Goal: Find specific page/section: Find specific page/section

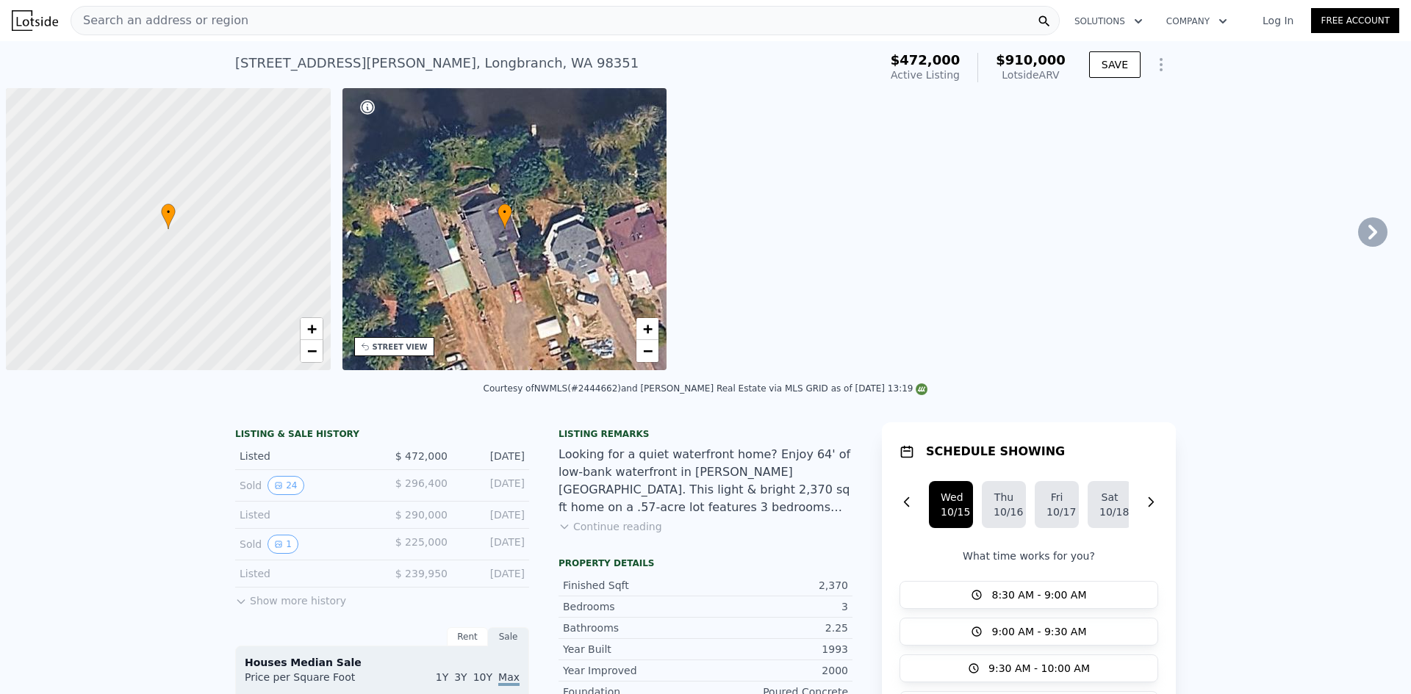
scroll to position [0, 6]
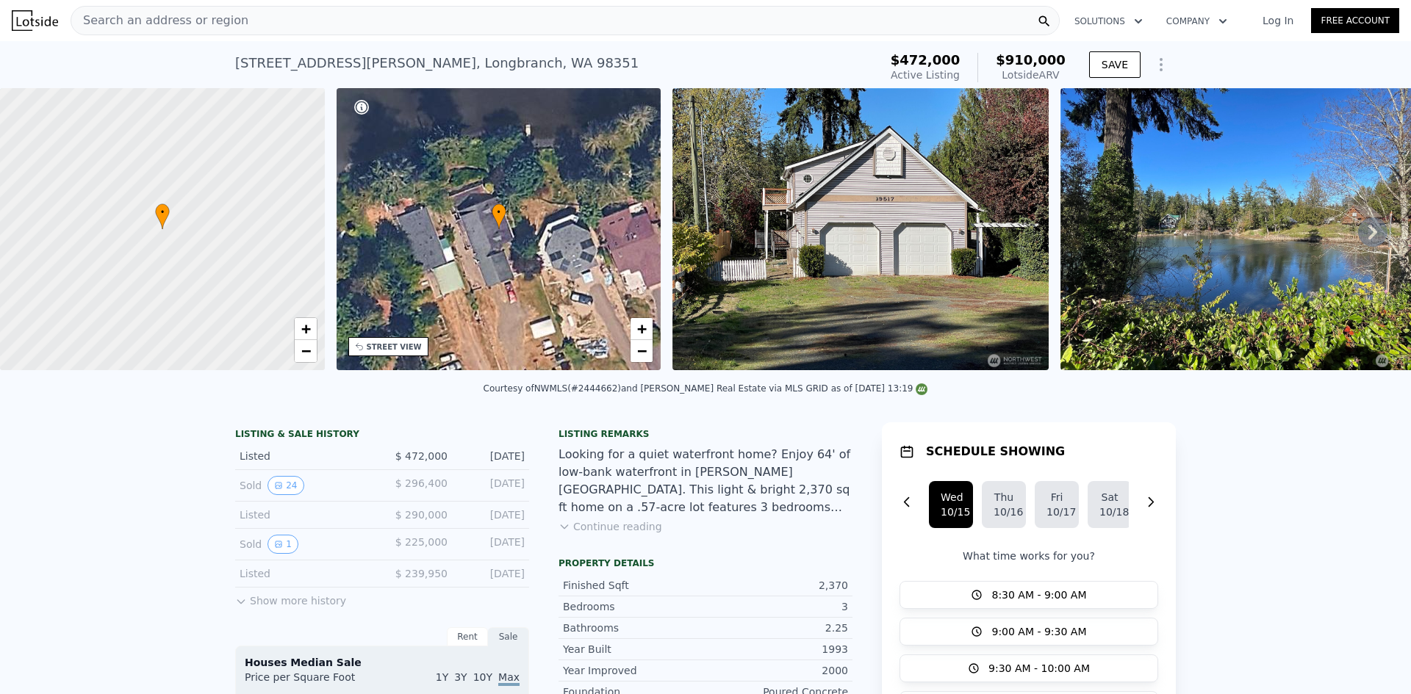
click at [307, 18] on div "Search an address or region" at bounding box center [565, 20] width 989 height 29
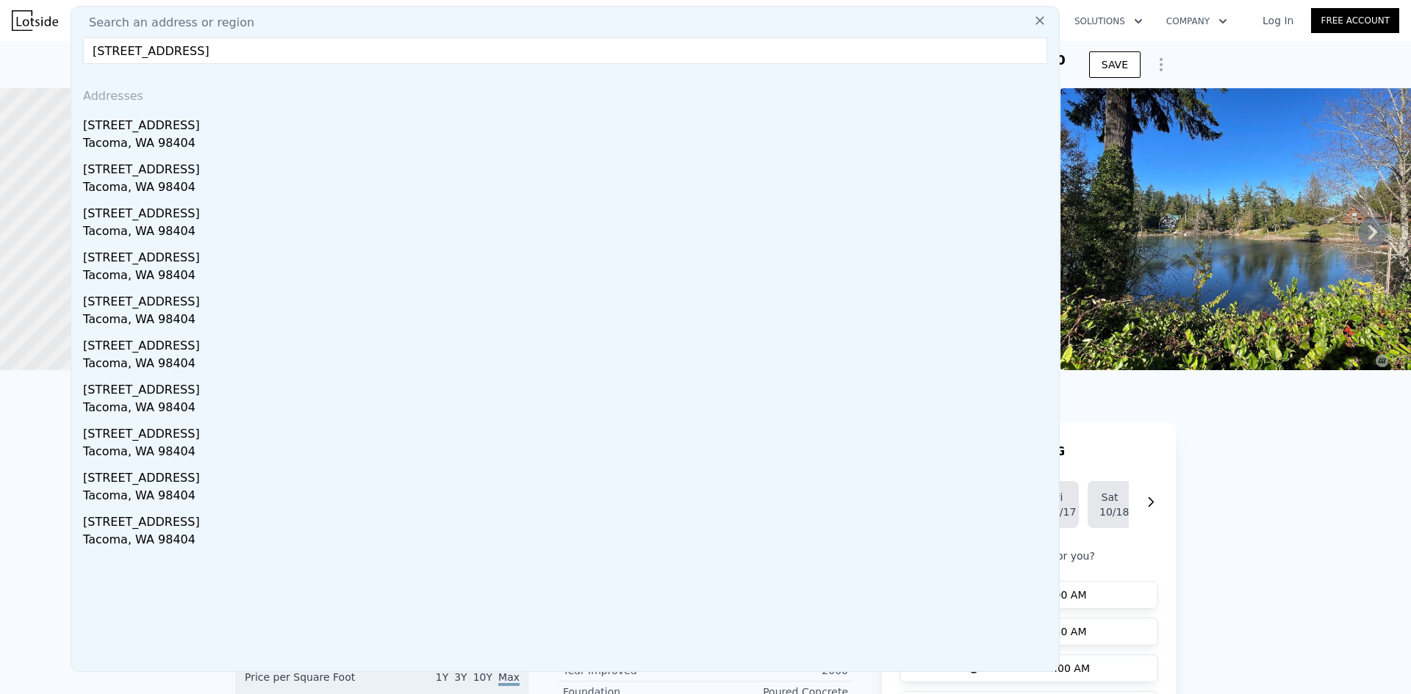
type input "[STREET_ADDRESS]"
drag, startPoint x: 223, startPoint y: 132, endPoint x: 739, endPoint y: 10, distance: 530.2
click at [223, 132] on div "[STREET_ADDRESS]" at bounding box center [568, 123] width 970 height 24
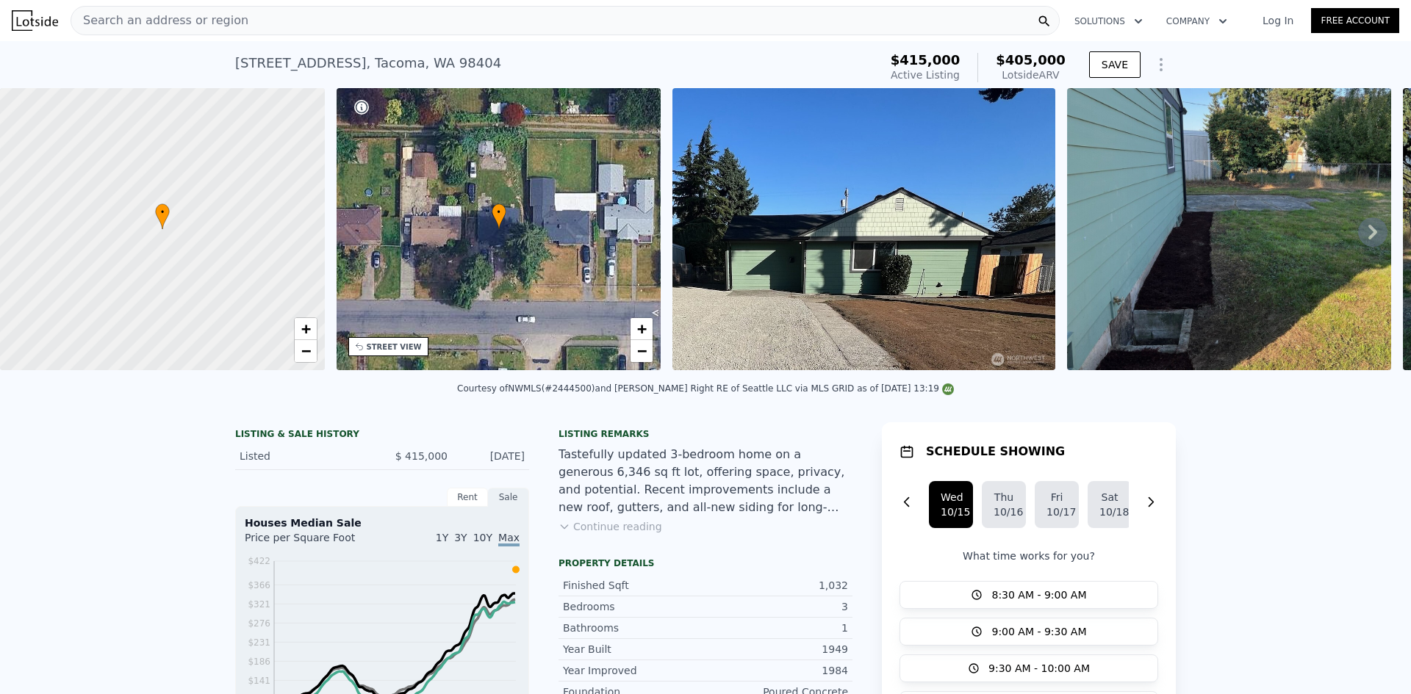
click at [363, 28] on div "Search an address or region" at bounding box center [565, 20] width 989 height 29
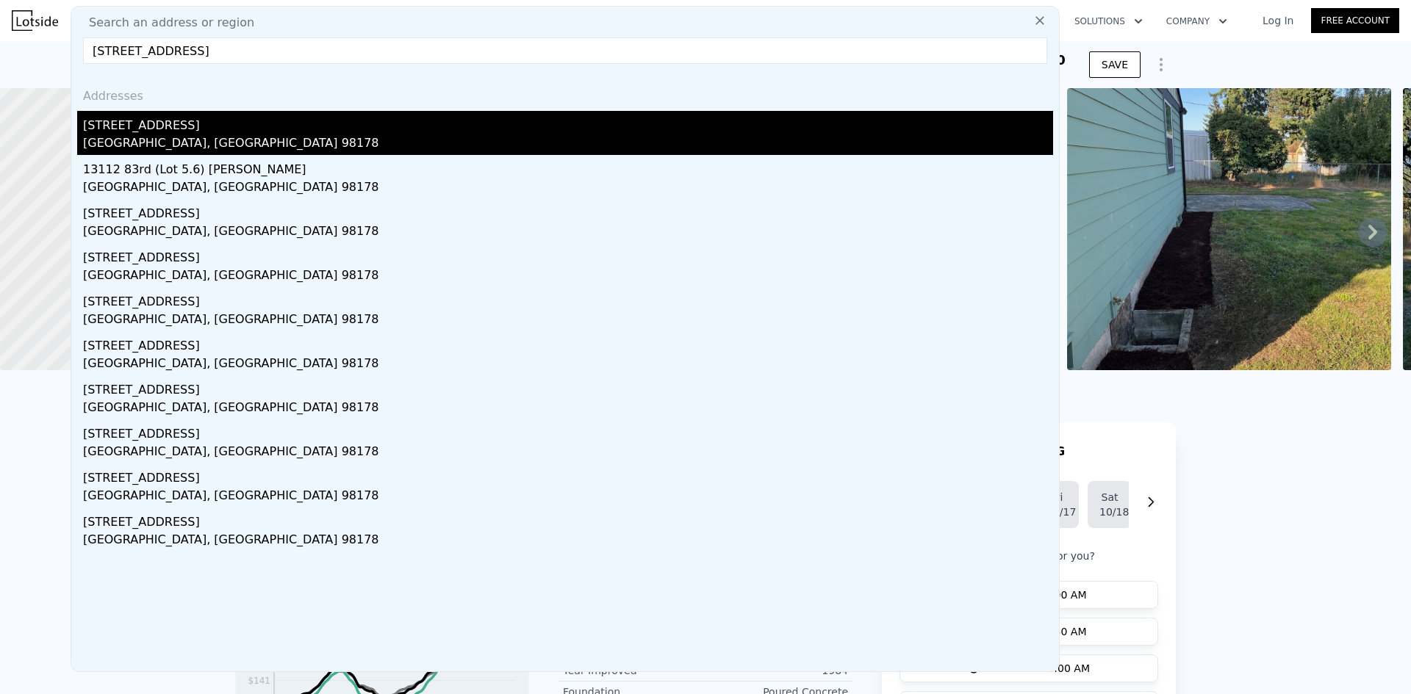
type input "[STREET_ADDRESS]"
click at [160, 126] on div "[STREET_ADDRESS]" at bounding box center [568, 123] width 970 height 24
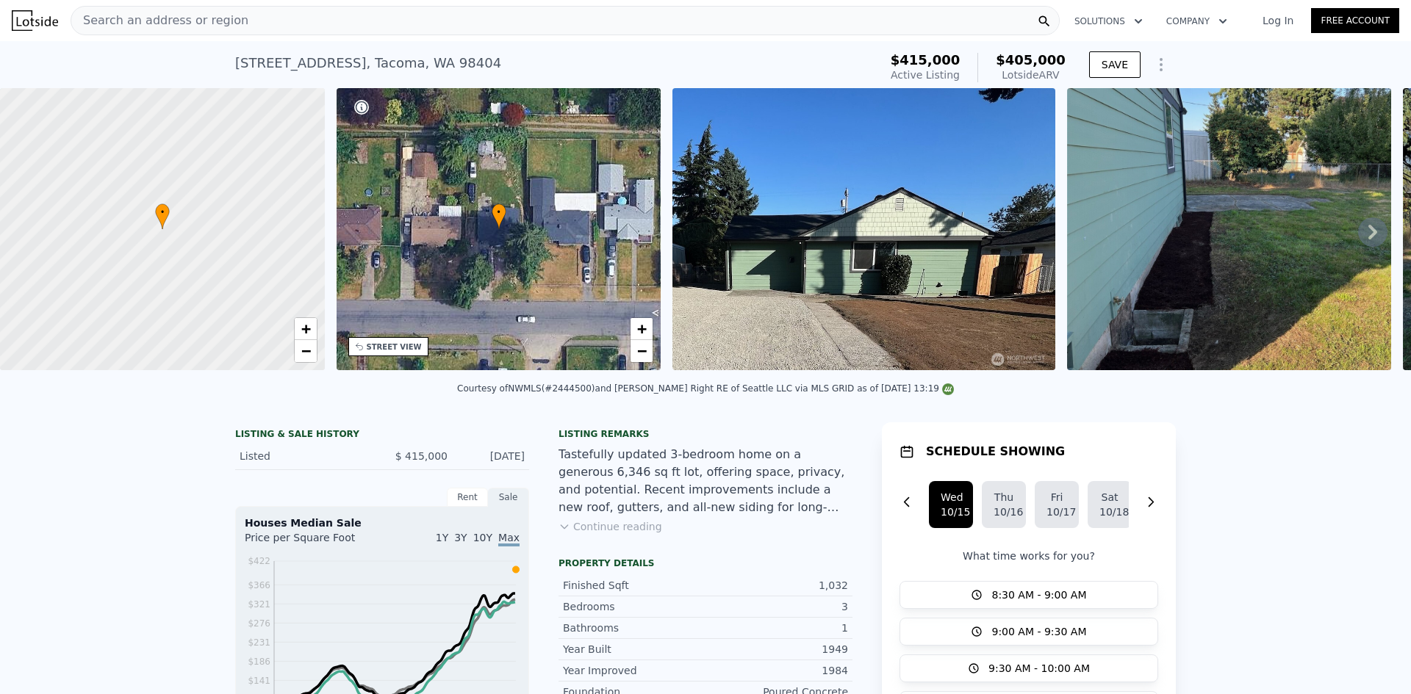
type input "5"
type input "3.5"
type input "1410"
type input "2630"
type input "7855"
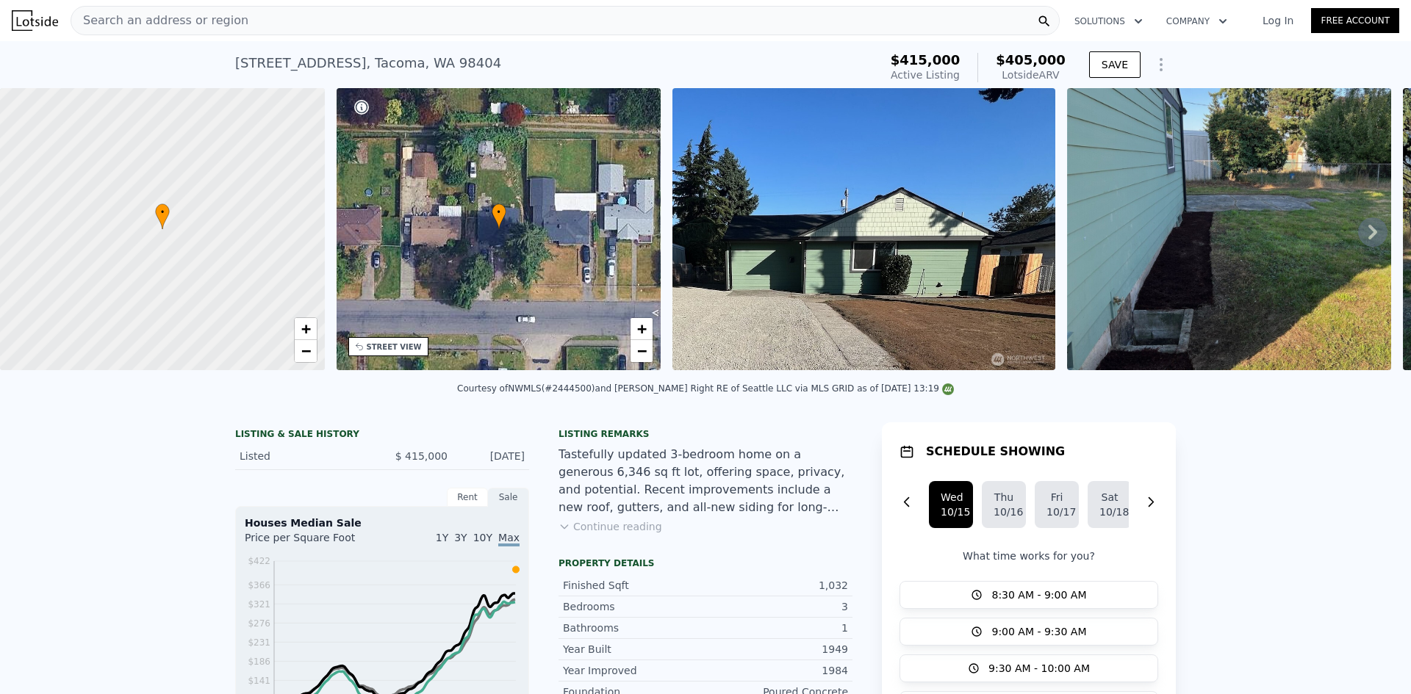
type input "22200"
type input "$ 718,000"
type input "6"
type input "$ 127,767"
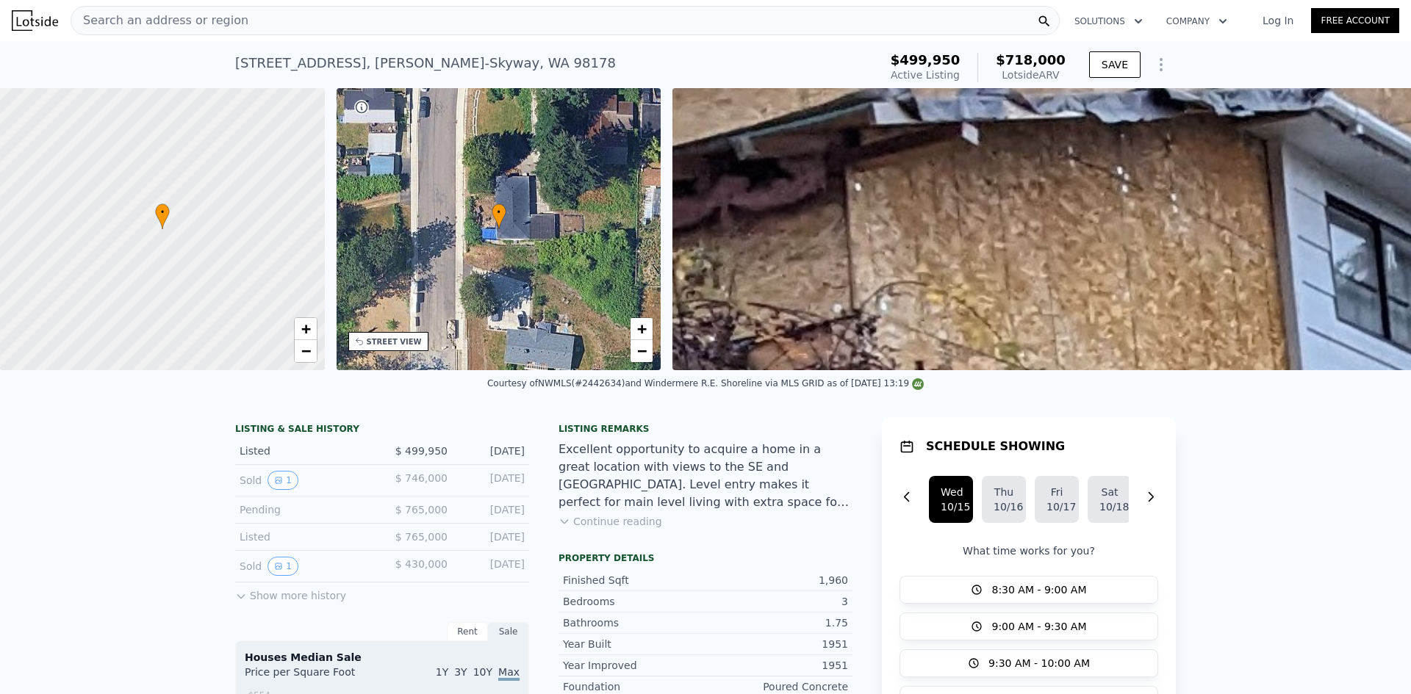
click at [239, 21] on div "Search an address or region" at bounding box center [565, 20] width 989 height 29
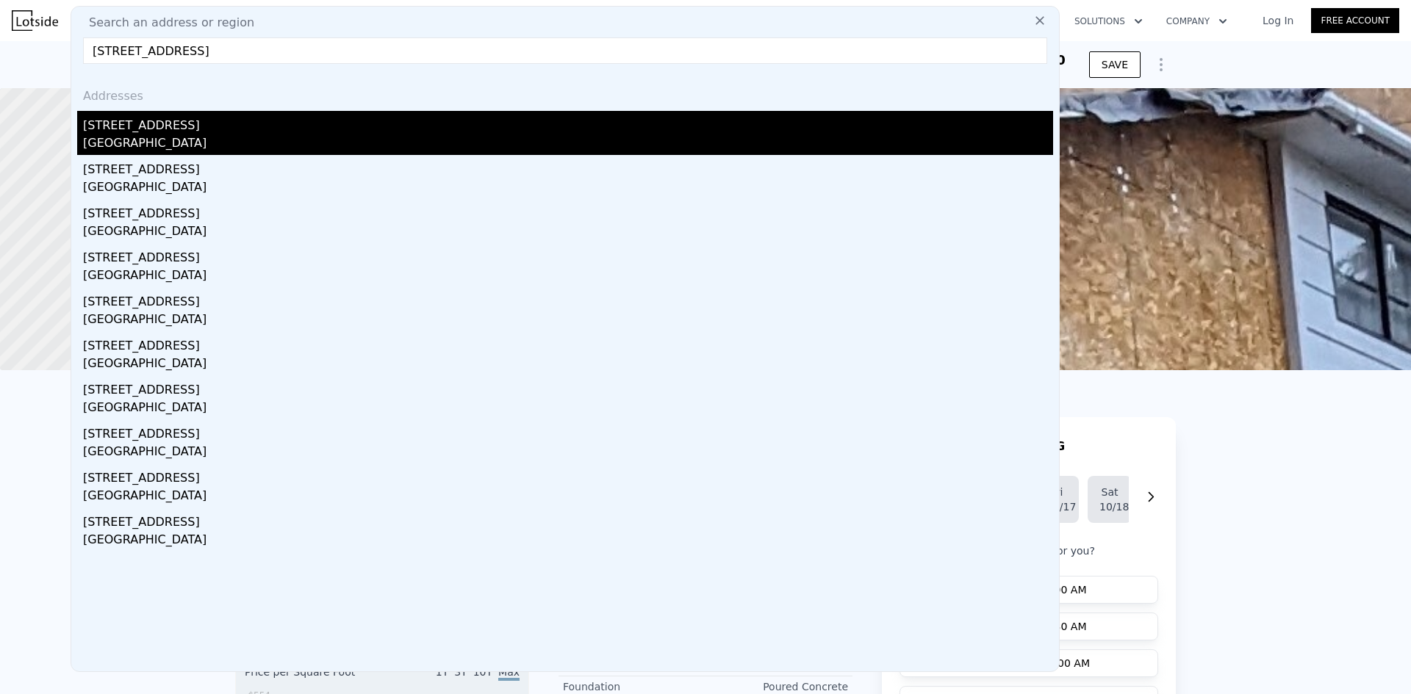
type input "[STREET_ADDRESS]"
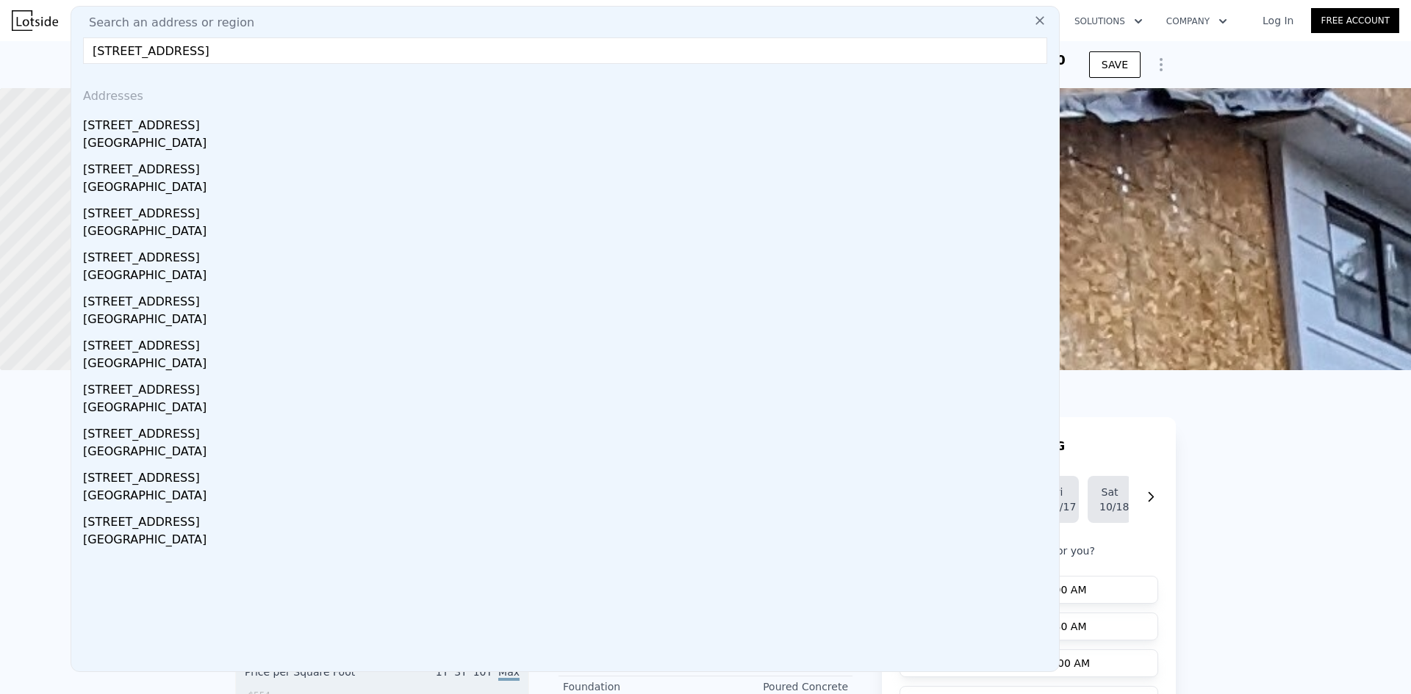
drag, startPoint x: 151, startPoint y: 145, endPoint x: 533, endPoint y: 10, distance: 405.8
click at [151, 144] on div "[GEOGRAPHIC_DATA]" at bounding box center [568, 144] width 970 height 21
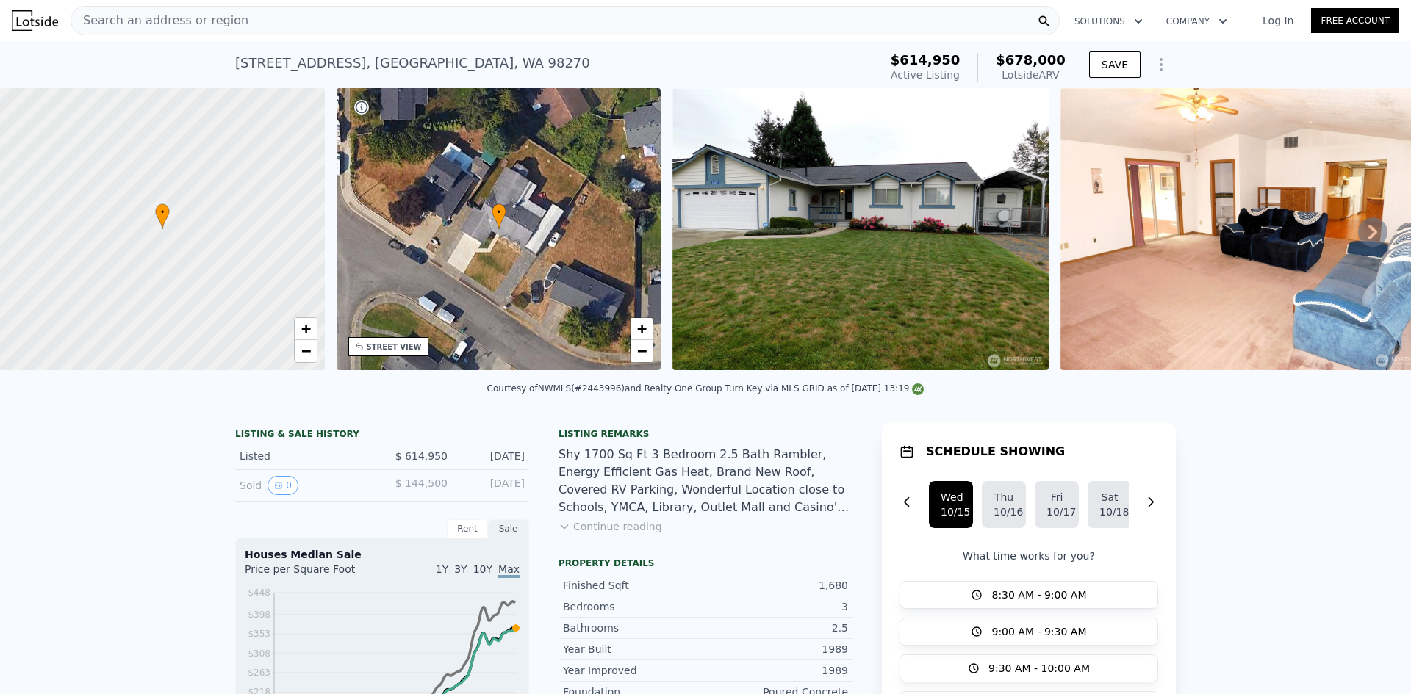
click at [337, 27] on div "Search an address or region" at bounding box center [565, 20] width 989 height 29
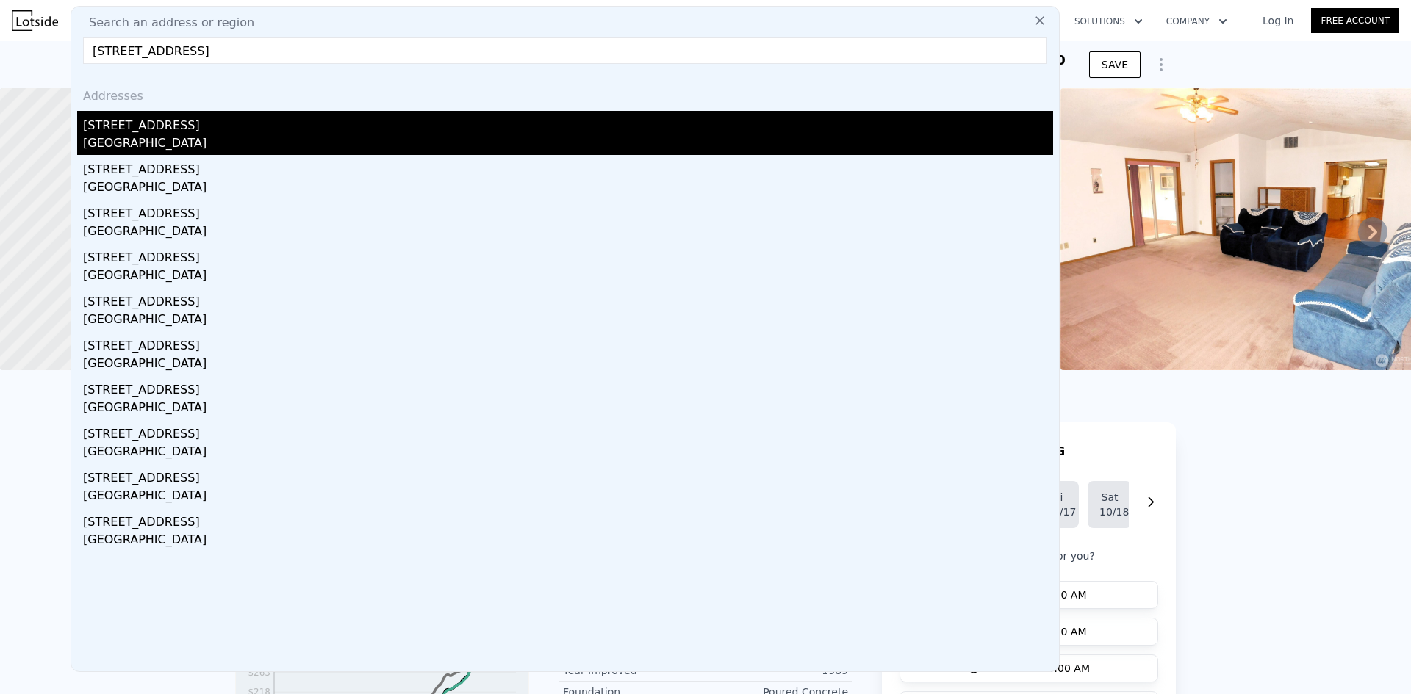
type input "[STREET_ADDRESS]"
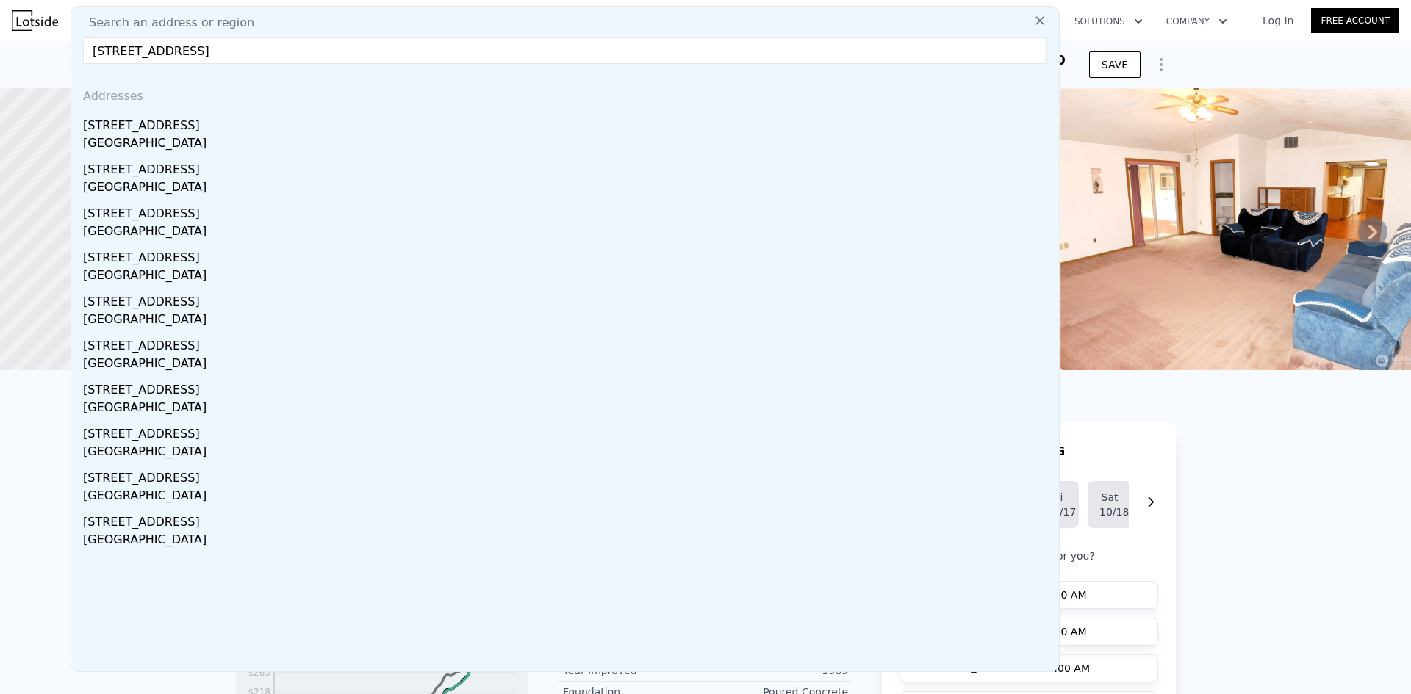
drag, startPoint x: 210, startPoint y: 132, endPoint x: 844, endPoint y: 12, distance: 644.7
click at [210, 132] on div "[STREET_ADDRESS]" at bounding box center [568, 123] width 970 height 24
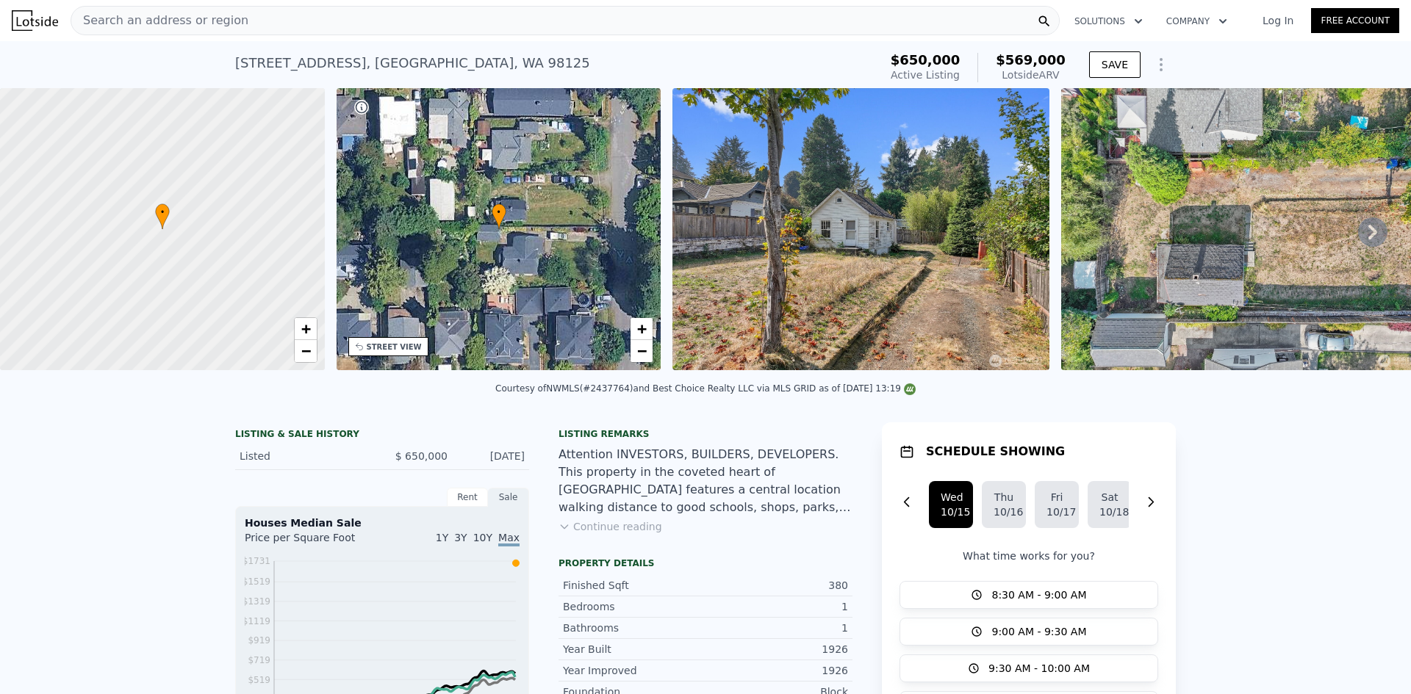
click at [339, 27] on div "Search an address or region" at bounding box center [565, 20] width 989 height 29
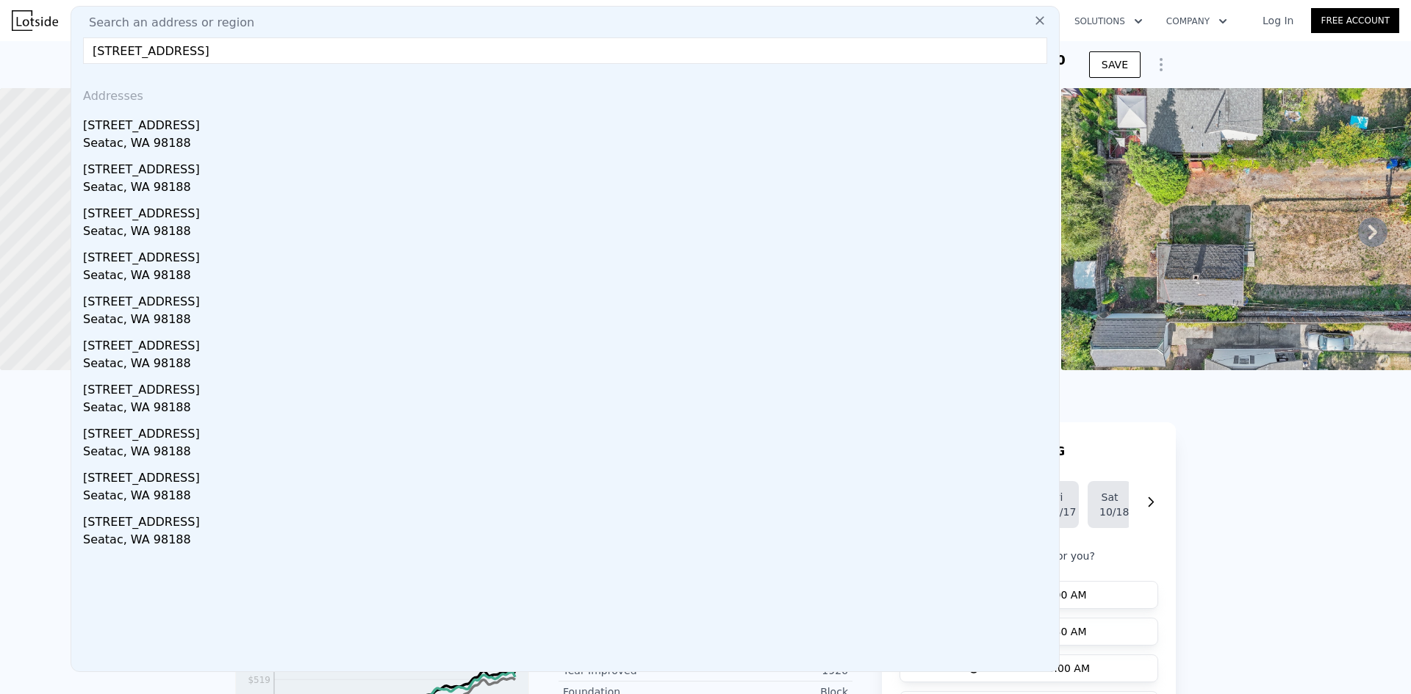
type input "[STREET_ADDRESS]"
click at [209, 122] on div "[STREET_ADDRESS]" at bounding box center [568, 123] width 970 height 24
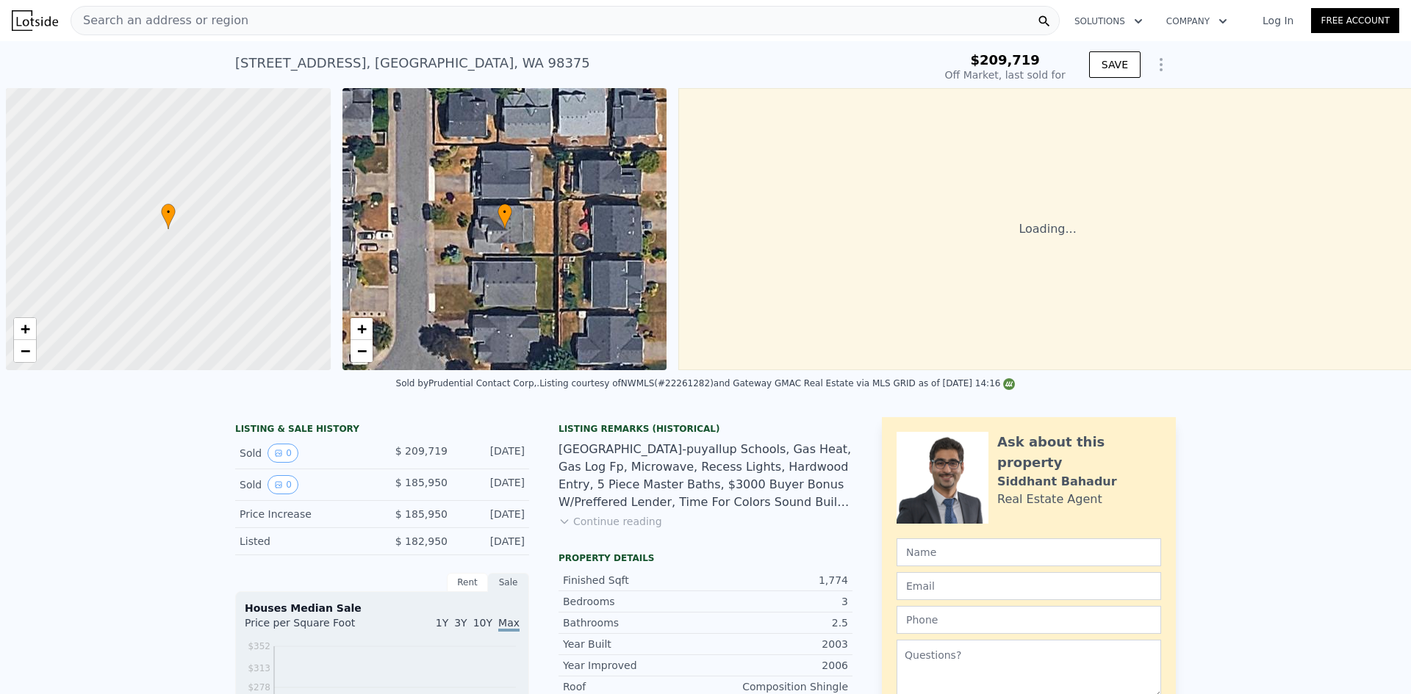
scroll to position [0, 6]
